Goal: Information Seeking & Learning: Check status

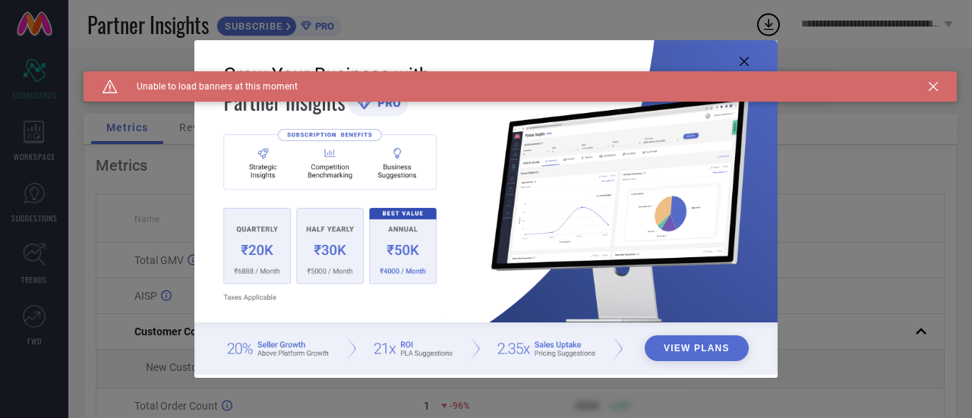
click at [23, 140] on div "View Plans" at bounding box center [486, 209] width 972 height 418
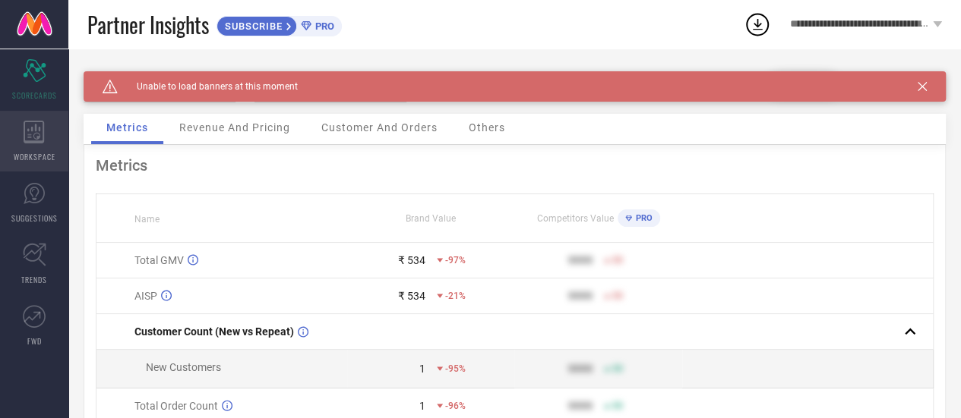
click at [30, 140] on icon at bounding box center [34, 132] width 21 height 23
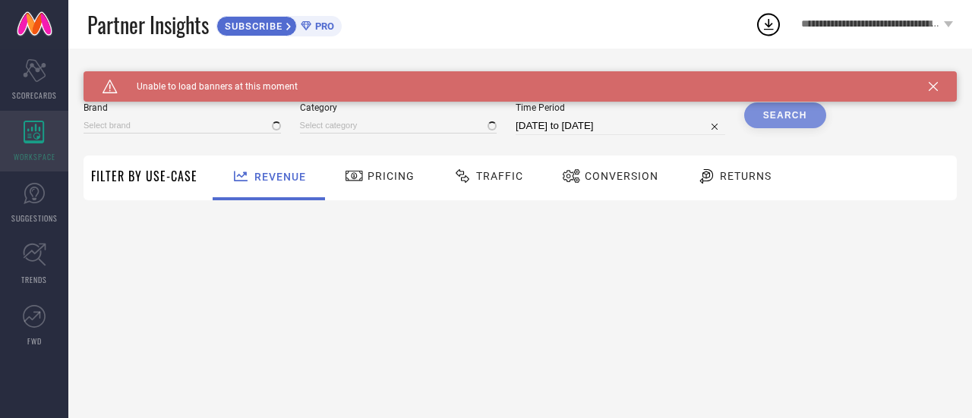
type input "LADORE"
type input "All"
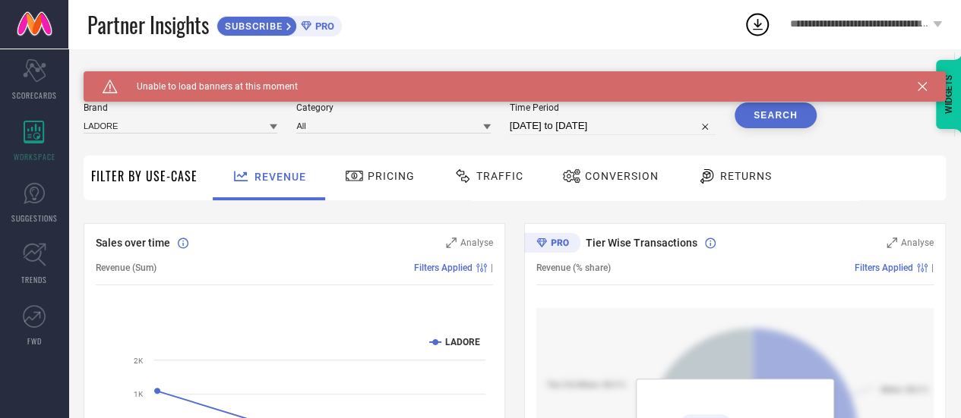
click at [545, 135] on input "[DATE] to [DATE]" at bounding box center [613, 126] width 206 height 18
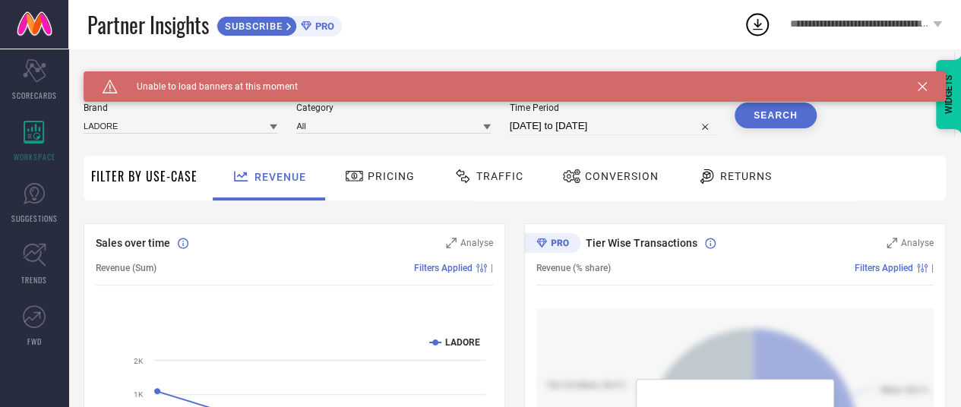
select select "7"
select select "2025"
select select "8"
select select "2025"
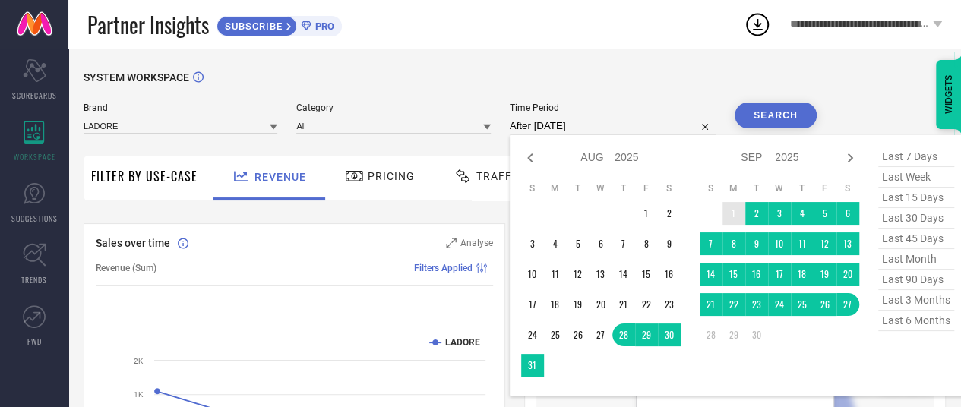
click at [734, 213] on td "1" at bounding box center [733, 213] width 23 height 23
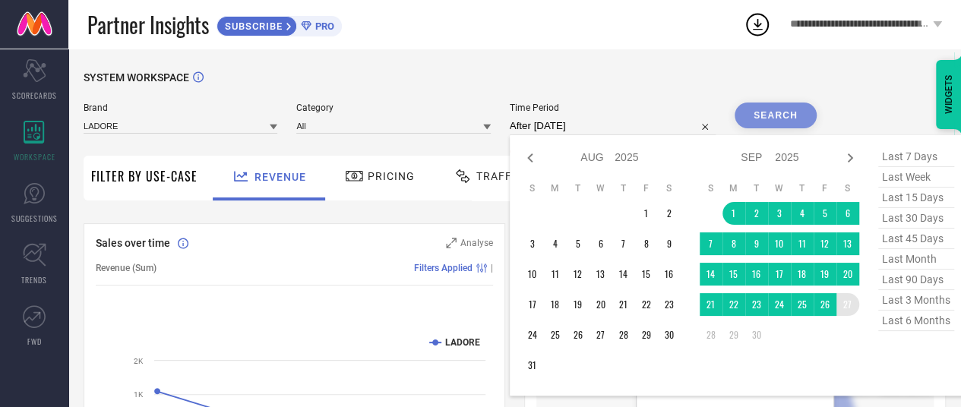
type input "[DATE] to [DATE]"
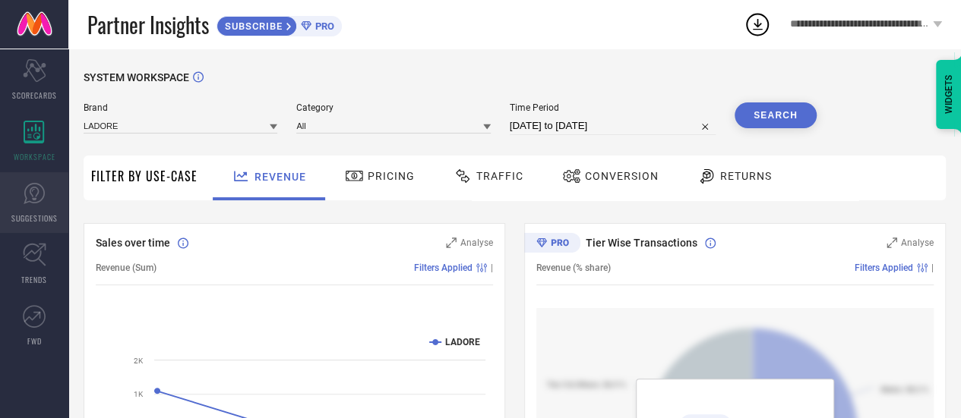
click at [38, 200] on icon at bounding box center [34, 193] width 23 height 23
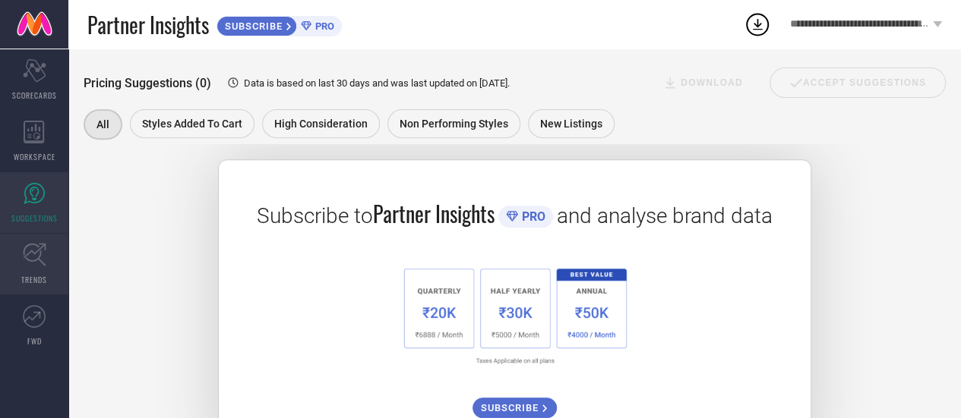
scroll to position [156, 0]
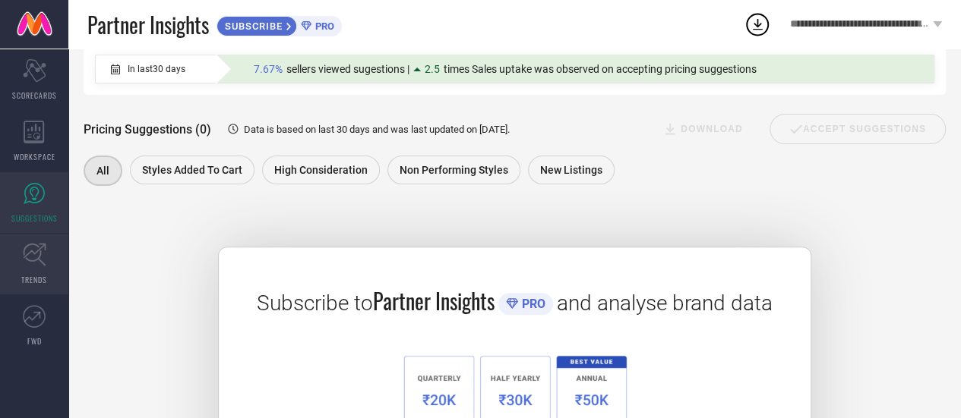
click at [39, 268] on link "TRENDS" at bounding box center [34, 264] width 68 height 61
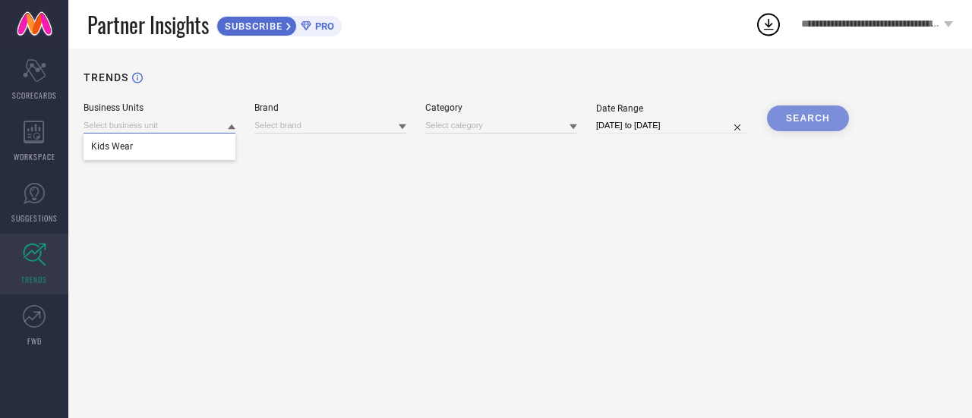
click at [148, 125] on input at bounding box center [160, 126] width 152 height 16
click at [290, 160] on div "TRENDS Business Units Kids Wear Brand Category Date Range [DATE] to [DATE] SEAR…" at bounding box center [520, 234] width 904 height 370
click at [292, 154] on div "TRENDS Business Units Kids Wear Brand Category Date Range [DATE] to [DATE] SEAR…" at bounding box center [520, 234] width 904 height 370
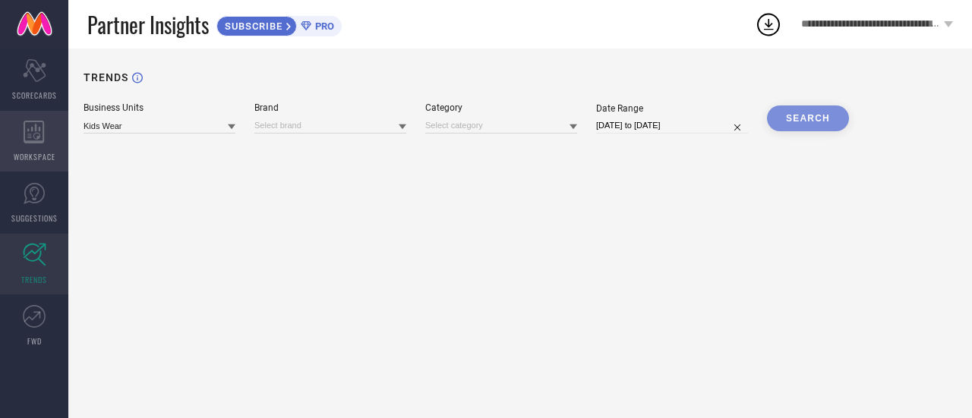
click at [47, 144] on div "WORKSPACE" at bounding box center [34, 141] width 68 height 61
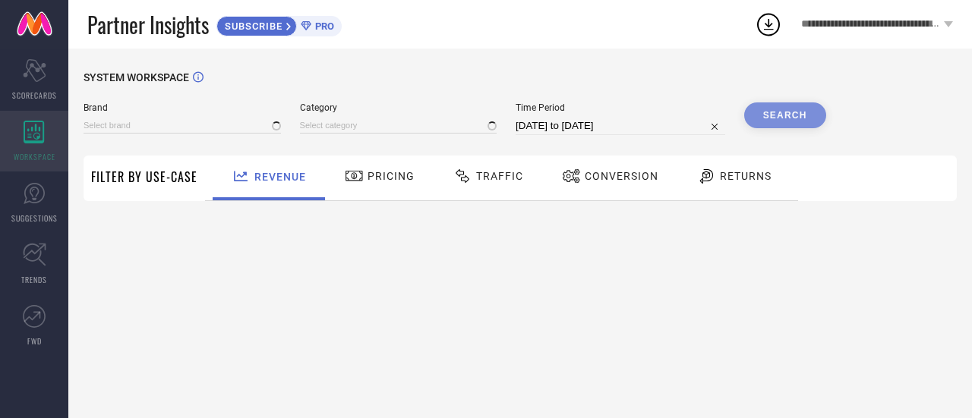
type input "LADORE"
type input "All"
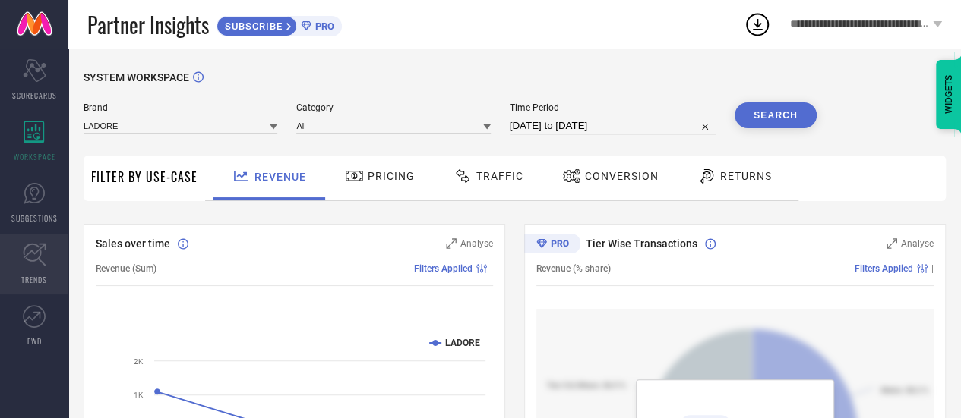
click at [38, 260] on icon at bounding box center [35, 255] width 24 height 24
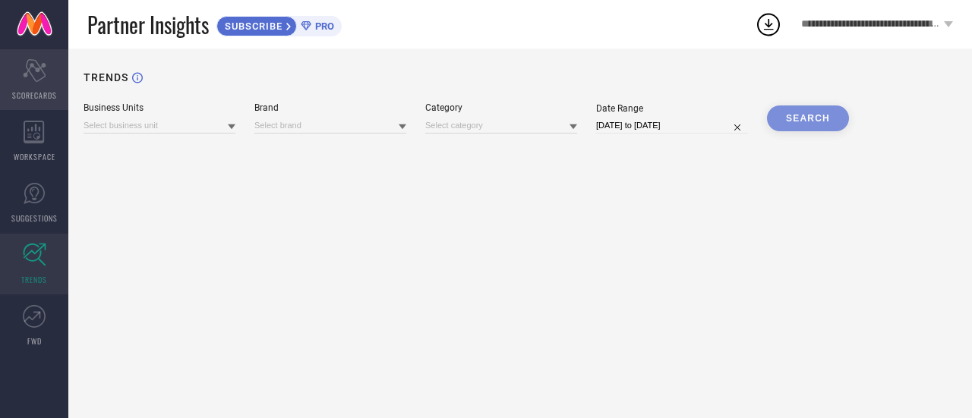
click at [39, 90] on span "SCORECARDS" at bounding box center [34, 95] width 45 height 11
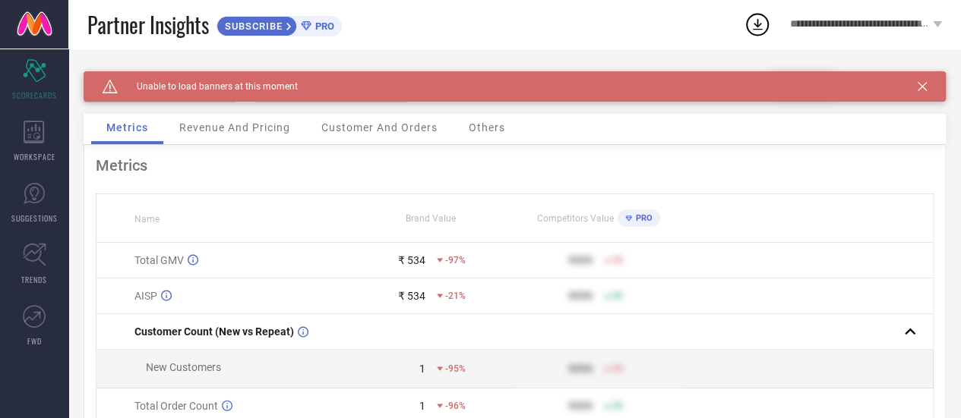
click at [233, 125] on span "Revenue And Pricing" at bounding box center [234, 127] width 111 height 12
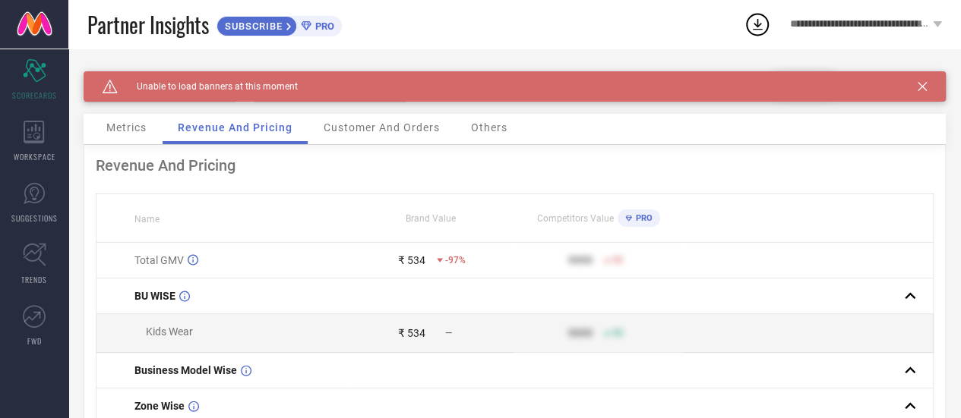
click at [357, 130] on span "Customer And Orders" at bounding box center [381, 127] width 116 height 12
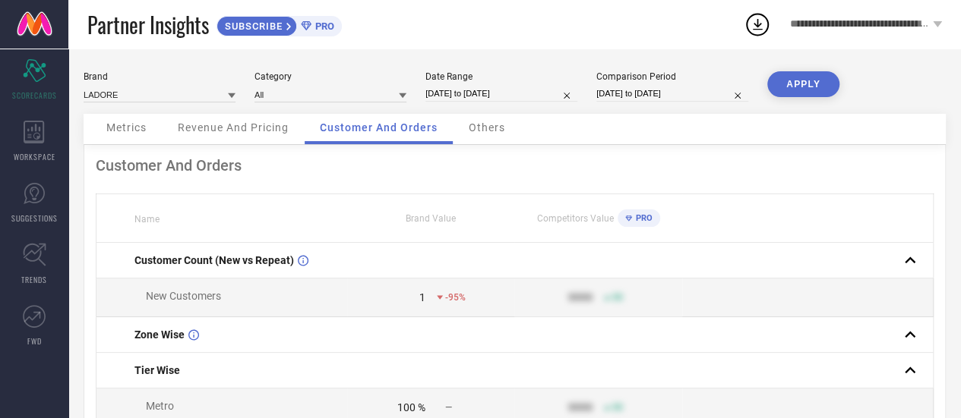
click at [470, 132] on span "Others" at bounding box center [487, 127] width 36 height 12
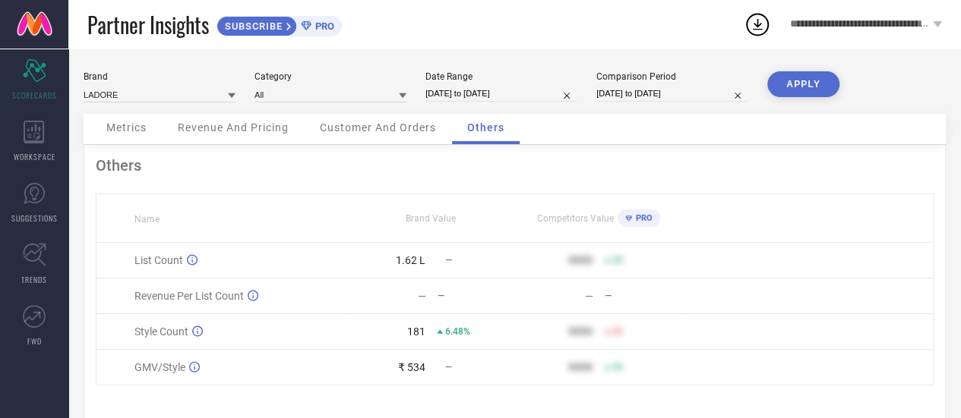
click at [261, 140] on div "Revenue And Pricing" at bounding box center [232, 129] width 141 height 30
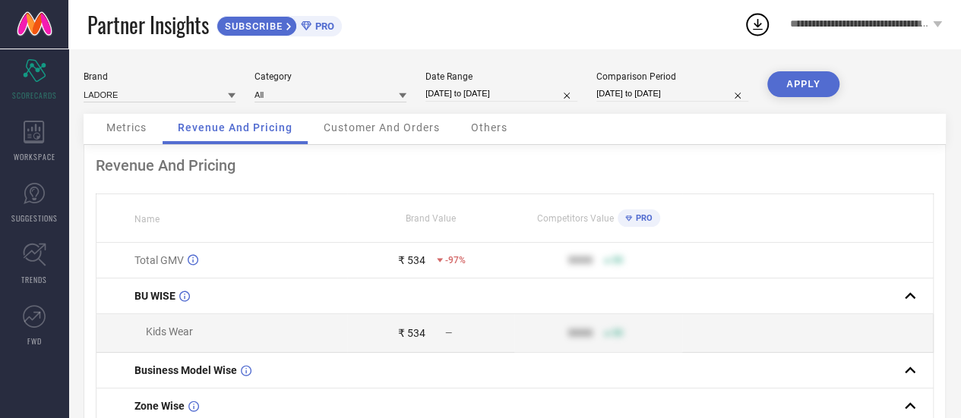
click at [128, 120] on div "Metrics" at bounding box center [126, 129] width 71 height 30
